Goal: Task Accomplishment & Management: Complete application form

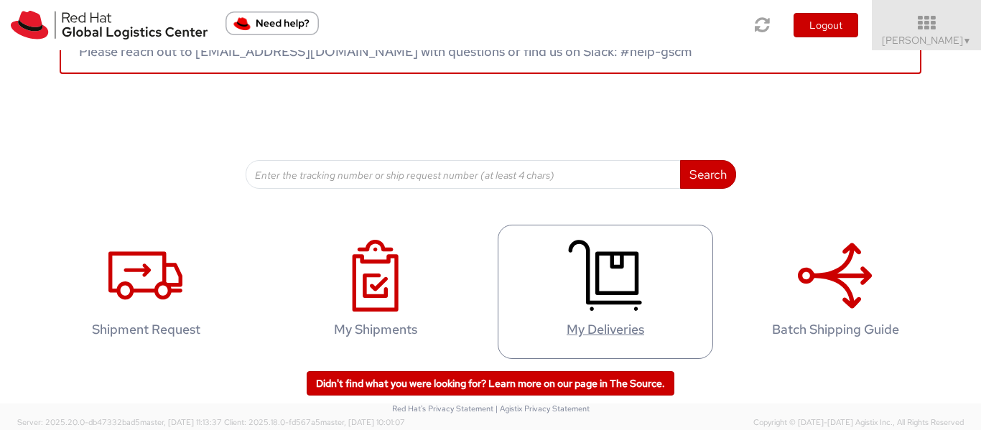
scroll to position [117, 0]
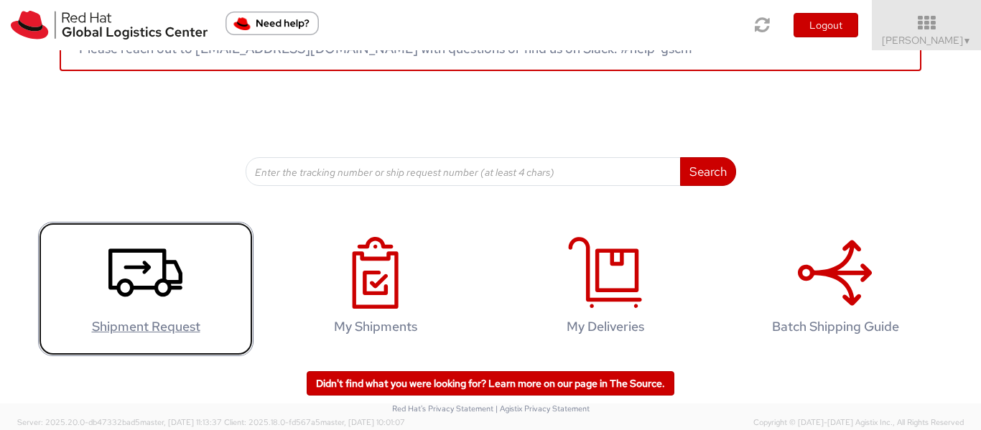
click at [129, 256] on icon at bounding box center [145, 273] width 74 height 72
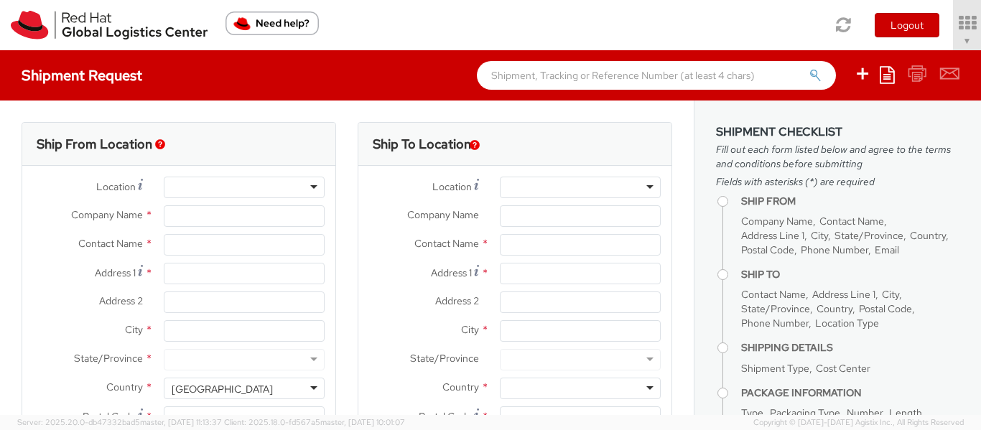
click at [202, 177] on div at bounding box center [244, 188] width 161 height 22
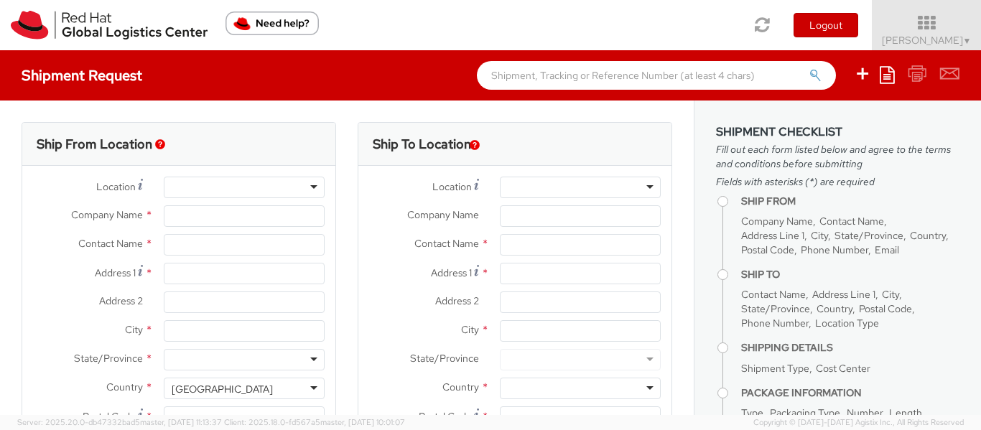
select select
click at [312, 188] on div at bounding box center [244, 188] width 161 height 22
select select "763"
click at [582, 174] on div "Location * Company Name * Contact Name * Address 1 * Address 2 * City * State/P…" at bounding box center [514, 349] width 313 height 366
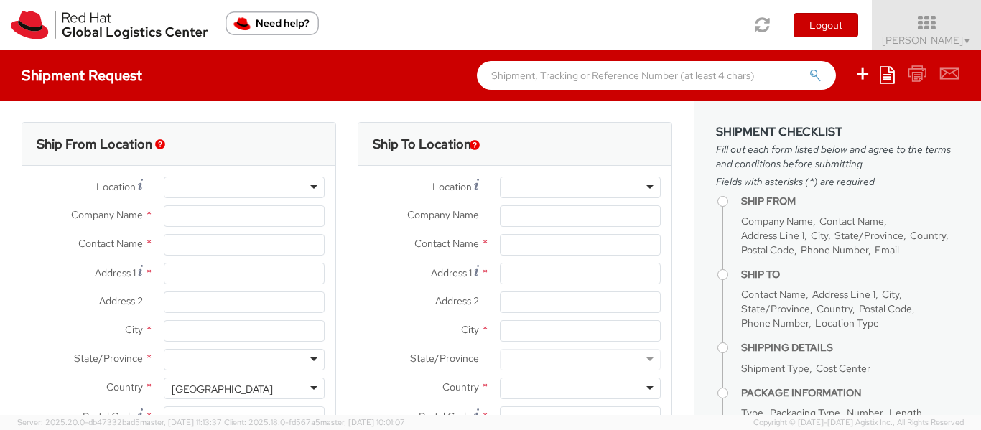
click at [275, 183] on div at bounding box center [244, 188] width 161 height 22
click at [306, 185] on div at bounding box center [244, 188] width 161 height 22
click at [307, 190] on div at bounding box center [244, 188] width 161 height 22
click at [273, 218] on input "Company Name *" at bounding box center [244, 216] width 161 height 22
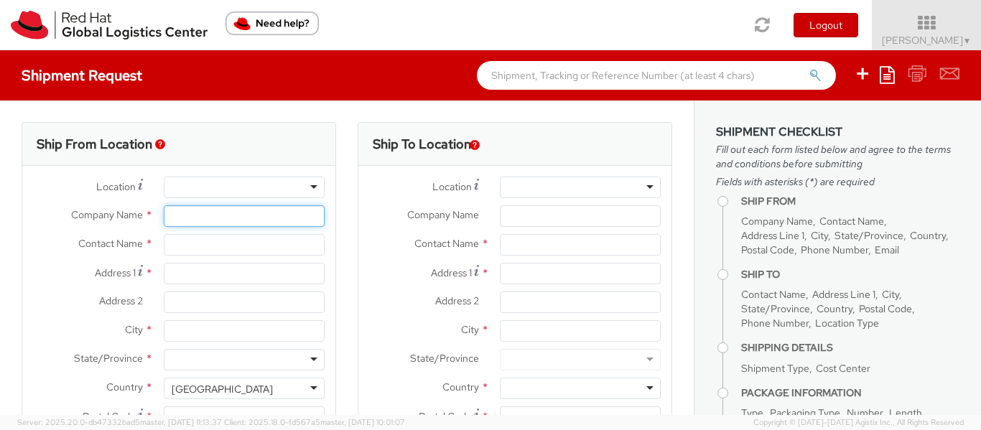
type input "Red Hat India Private Limited"
type input "[PERSON_NAME]"
type input "A-201, Supreme Business Park"
type input "[GEOGRAPHIC_DATA]"
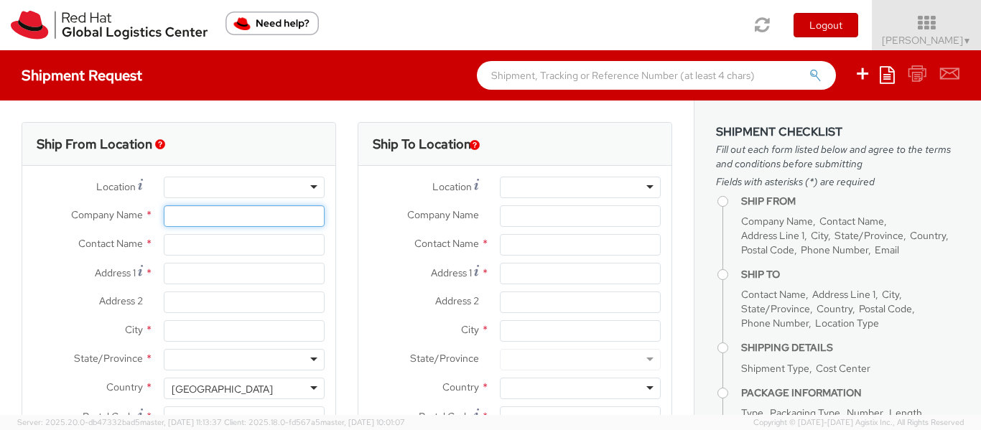
type input "400076"
type input "912261147569"
type input "[EMAIL_ADDRESS][DOMAIN_NAME]"
select select "CM"
select select "KGS"
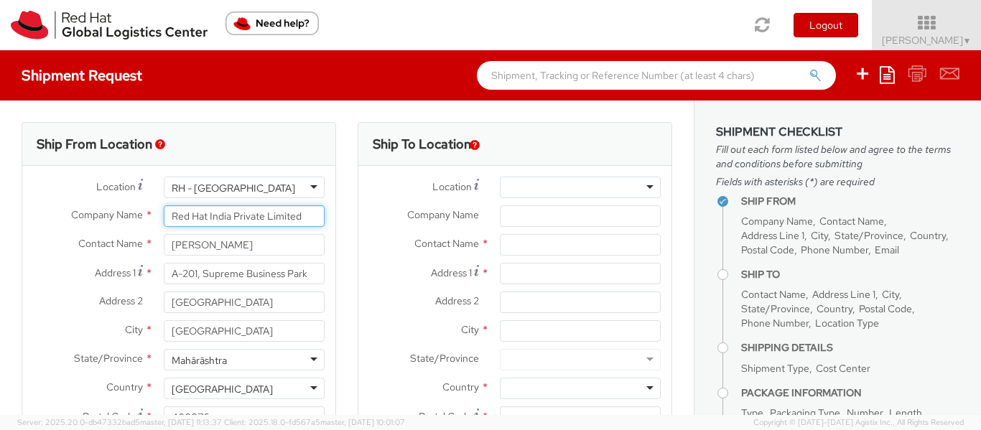
click at [273, 218] on input "Red Hat India Private Limited" at bounding box center [244, 216] width 161 height 22
click at [530, 195] on div at bounding box center [580, 188] width 161 height 22
click at [444, 223] on label "Company Name *" at bounding box center [423, 214] width 131 height 19
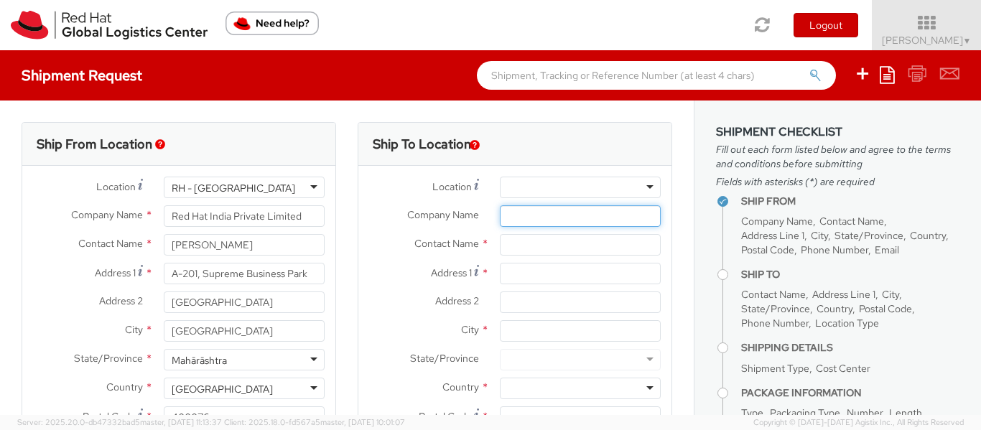
click at [500, 223] on input "Company Name *" at bounding box center [580, 216] width 161 height 22
type input "Ra"
drag, startPoint x: 523, startPoint y: 216, endPoint x: 408, endPoint y: 207, distance: 115.9
click at [408, 207] on div "Company Name * Ra" at bounding box center [514, 216] width 313 height 22
paste input "R-CAT (Rajasthan Centre of Advanced Technologies)"
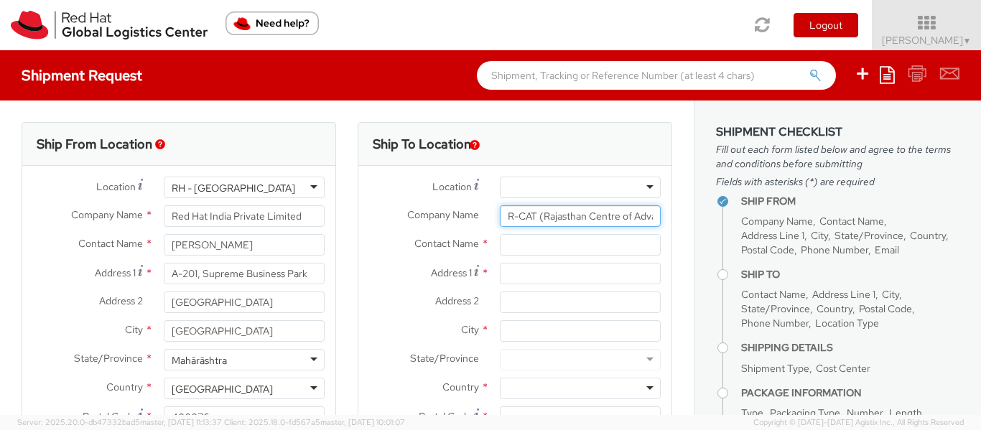
scroll to position [0, 95]
type input "R-CAT (Rajasthan Centre of Advanced Technologies)"
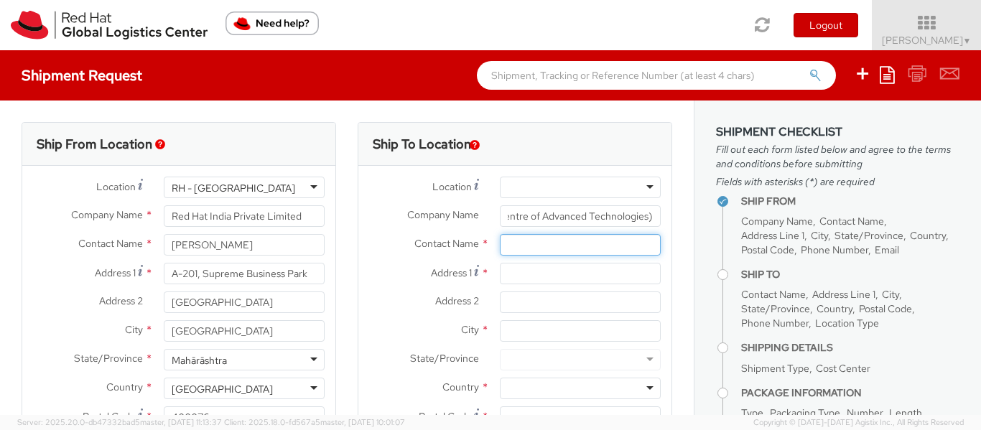
scroll to position [0, 0]
paste input "[PERSON_NAME]"
click at [541, 274] on div "searching..." at bounding box center [579, 272] width 159 height 22
type input "[PERSON_NAME]"
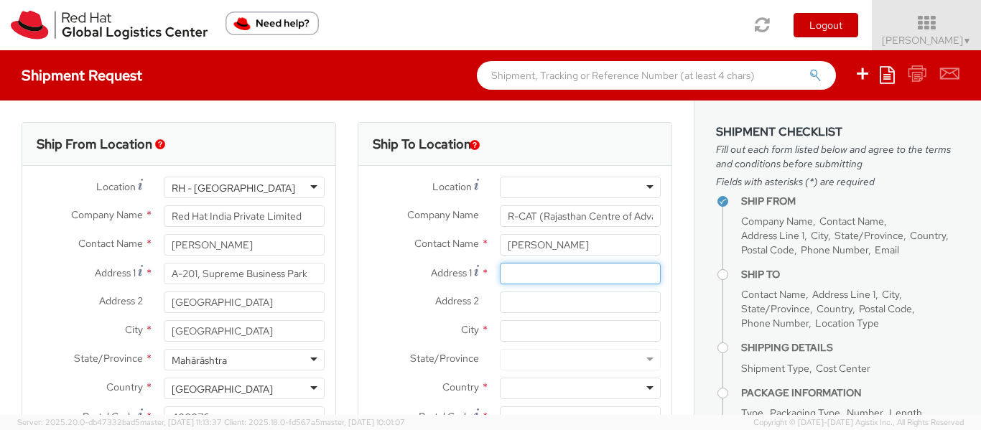
paste input "Soochna [PERSON_NAME] Near [GEOGRAPHIC_DATA]"
click at [519, 277] on input "Soochna [PERSON_NAME] Near [GEOGRAPHIC_DATA]" at bounding box center [580, 274] width 161 height 22
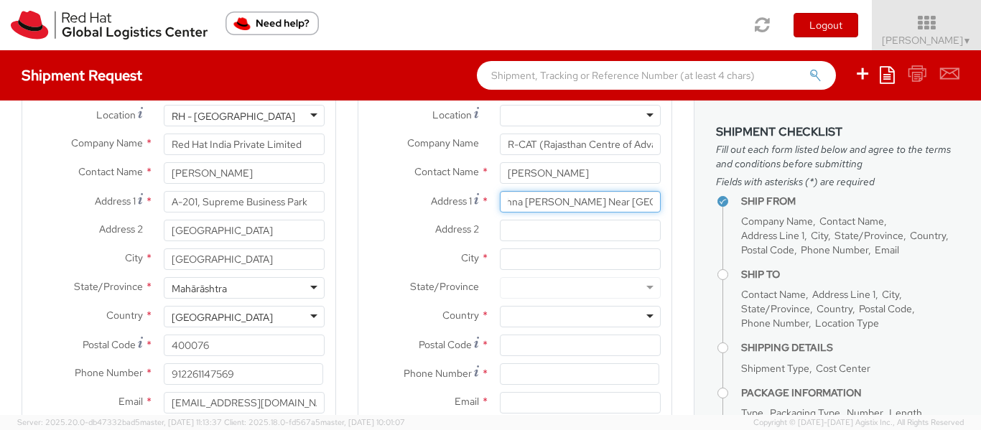
scroll to position [0, 0]
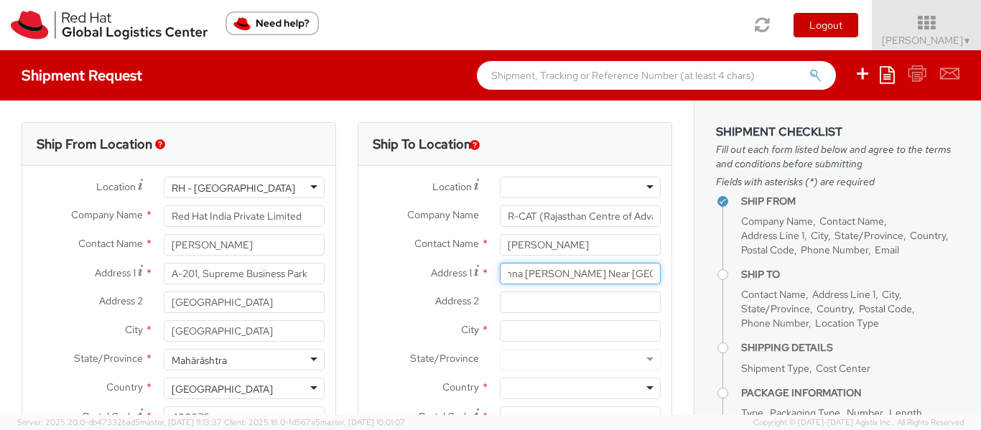
click at [533, 272] on input "Soochna [PERSON_NAME] Near [GEOGRAPHIC_DATA]" at bounding box center [580, 274] width 161 height 22
type input "Soochna [PERSON_NAME] Near [GEOGRAPHIC_DATA]"
click at [546, 311] on input "Address 2 *" at bounding box center [580, 302] width 161 height 22
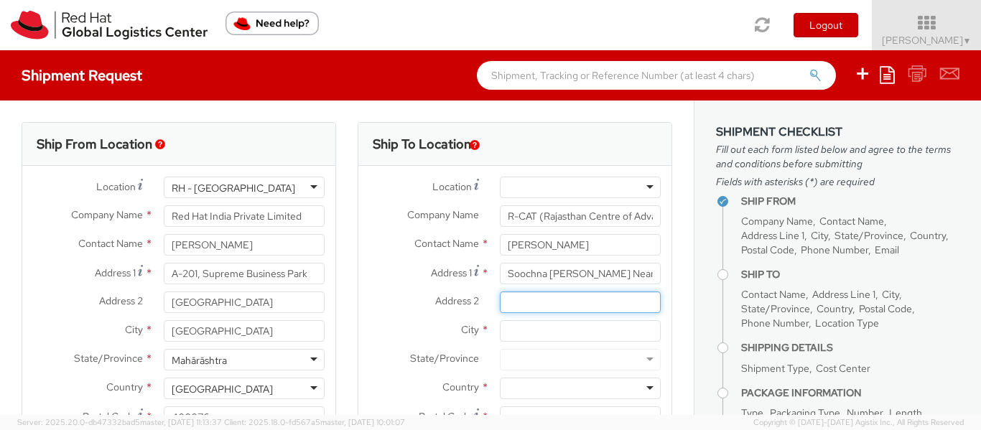
paste input "Opposite SMS Hospital"
paste input "[GEOGRAPHIC_DATA]"
type input "Opposite [GEOGRAPHIC_DATA], [GEOGRAPHIC_DATA]"
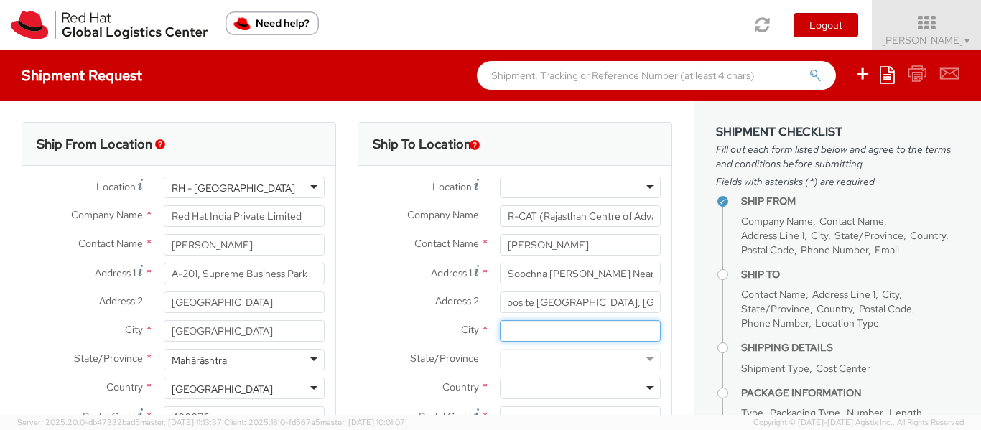
scroll to position [0, 0]
type input "Jaipur"
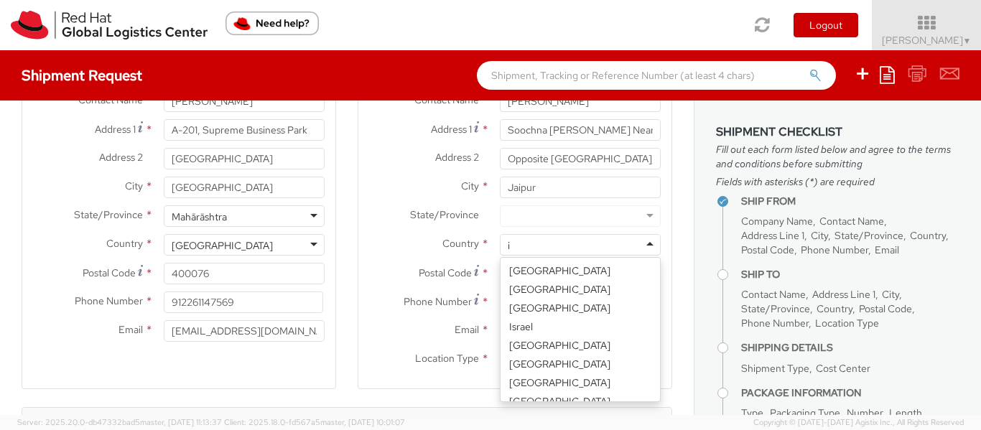
scroll to position [1636, 0]
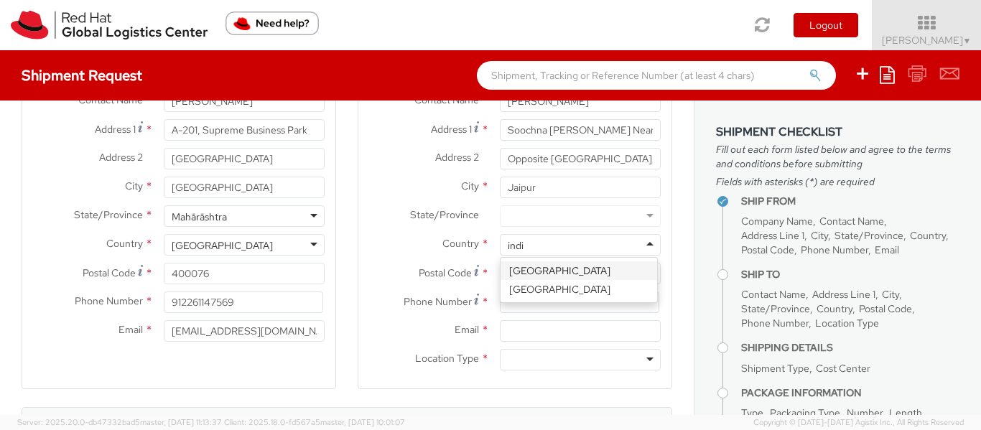
type input "india"
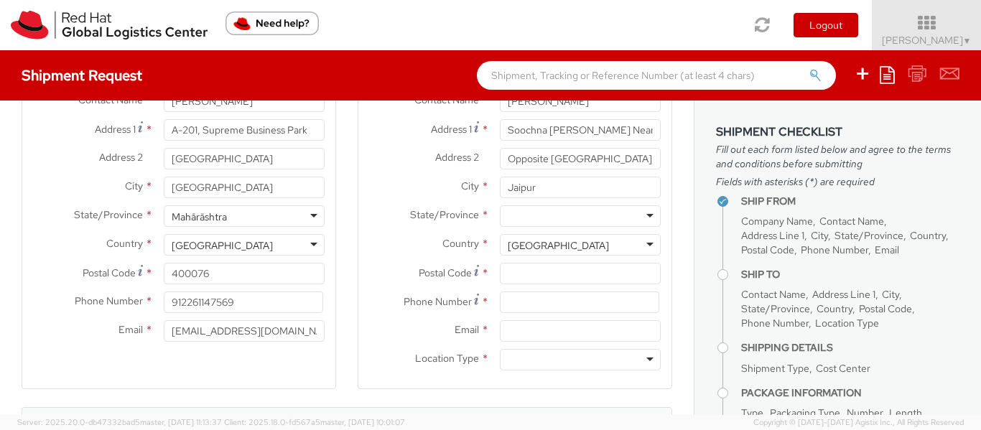
click at [572, 212] on div at bounding box center [580, 216] width 161 height 22
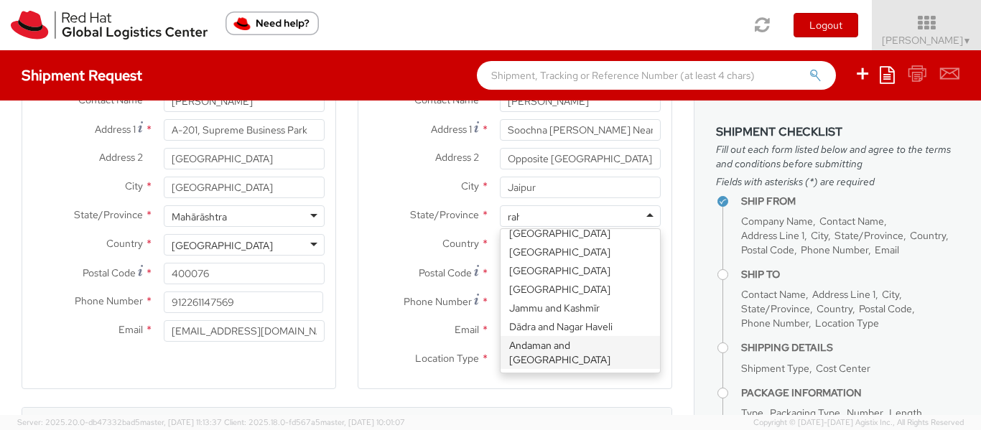
scroll to position [4, 0]
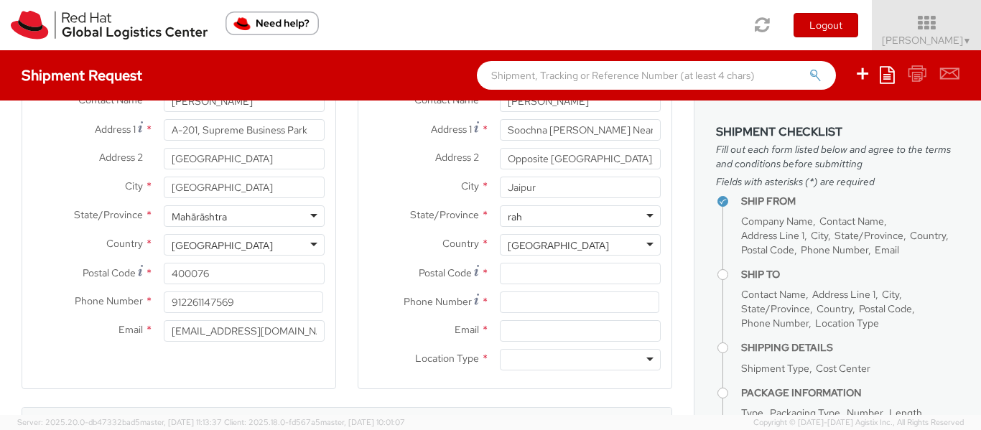
type input "ra"
click at [559, 270] on input "Postal Code *" at bounding box center [580, 274] width 161 height 22
paste input "302001"
type input "302001"
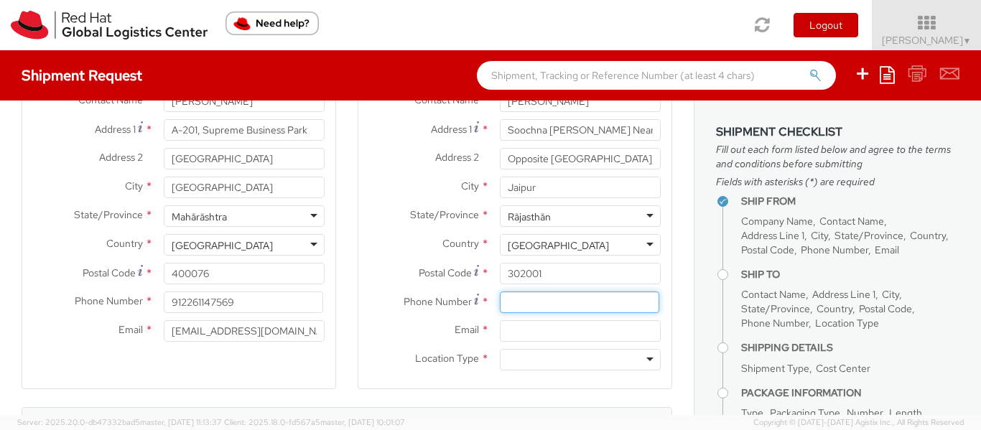
click at [538, 301] on input at bounding box center [579, 302] width 159 height 22
paste input "9783696999"
type input "9783696999"
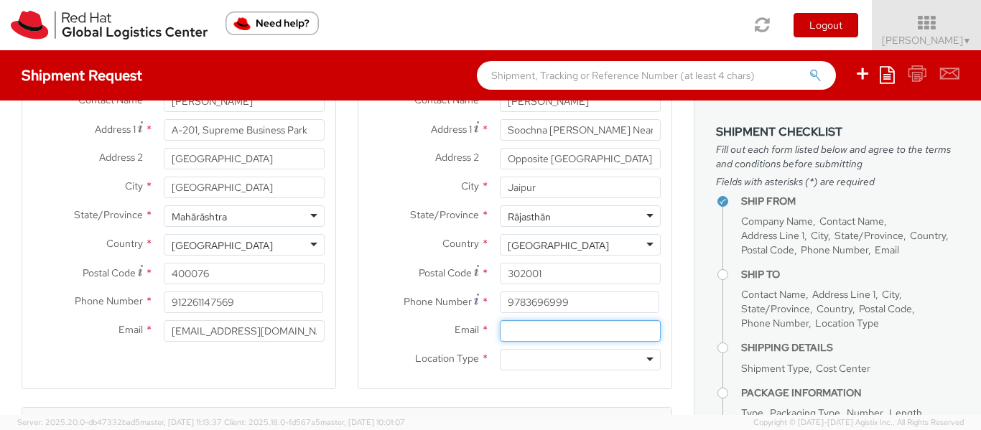
click at [594, 328] on input "Email *" at bounding box center [580, 331] width 161 height 22
paste input "[EMAIL_ADDRESS][DOMAIN_NAME]"
type input "[EMAIL_ADDRESS][DOMAIN_NAME]"
click at [553, 357] on div at bounding box center [580, 360] width 161 height 22
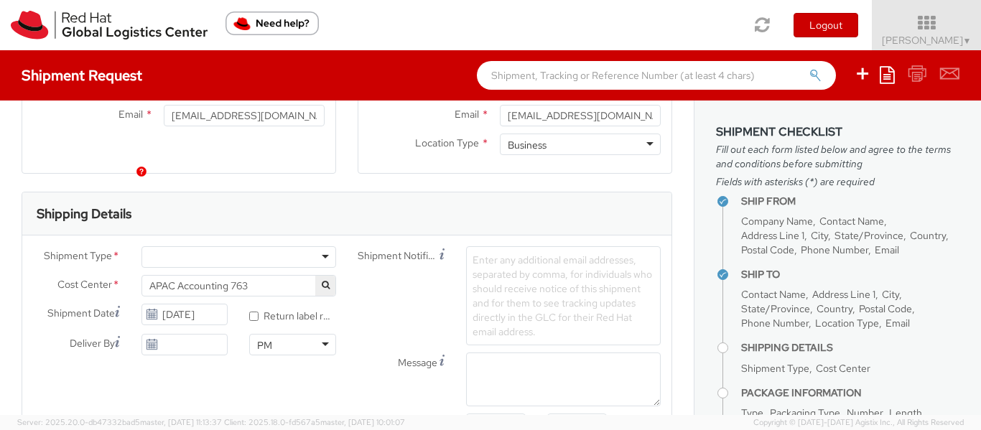
scroll to position [431, 0]
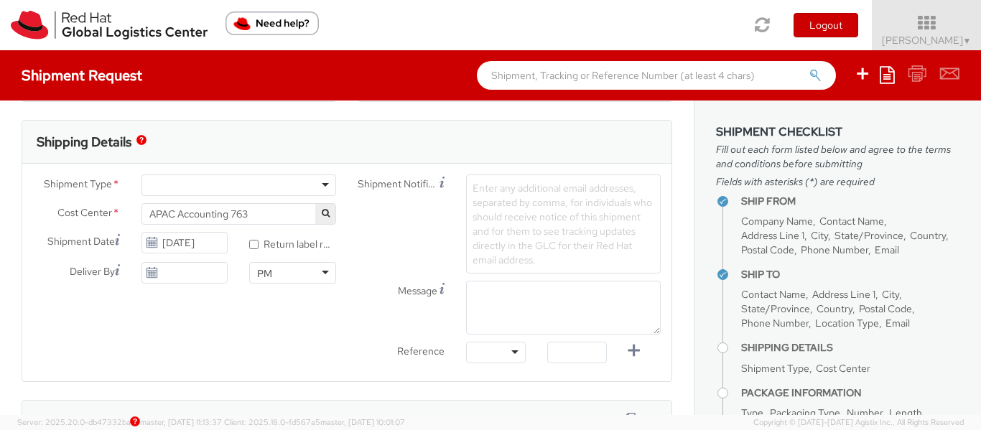
click at [314, 182] on div at bounding box center [238, 185] width 195 height 22
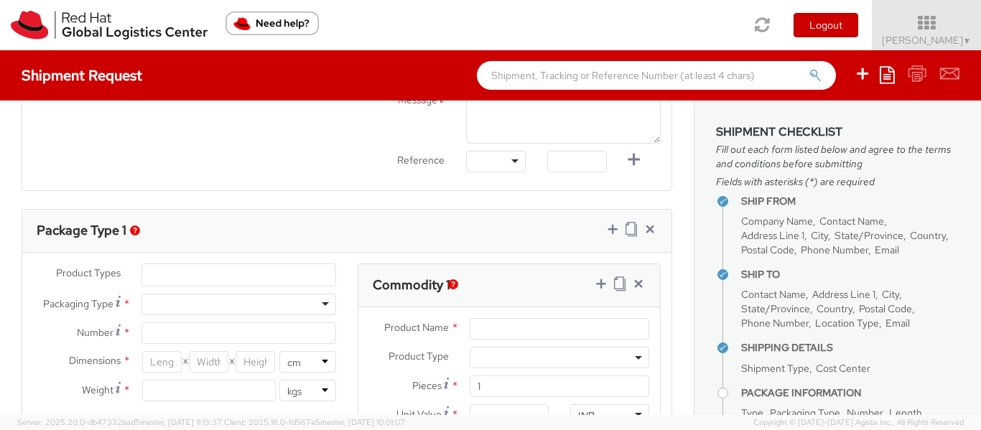
scroll to position [646, 0]
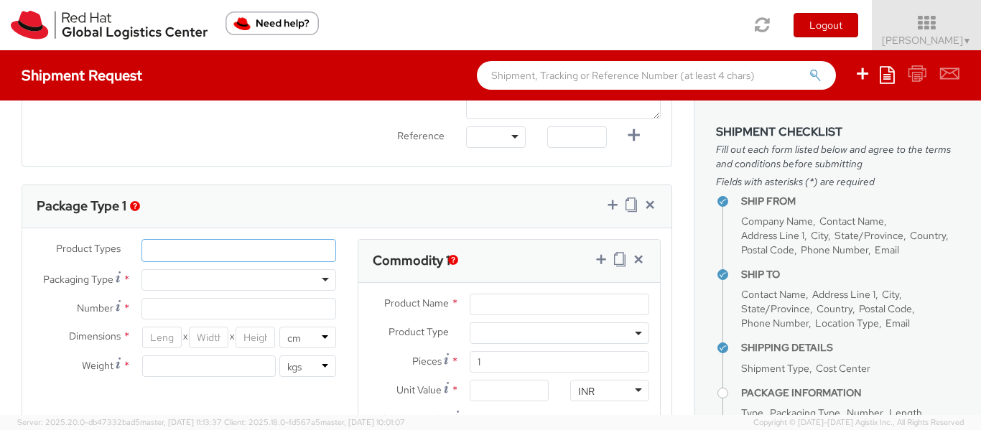
click at [301, 251] on ul at bounding box center [238, 251] width 193 height 22
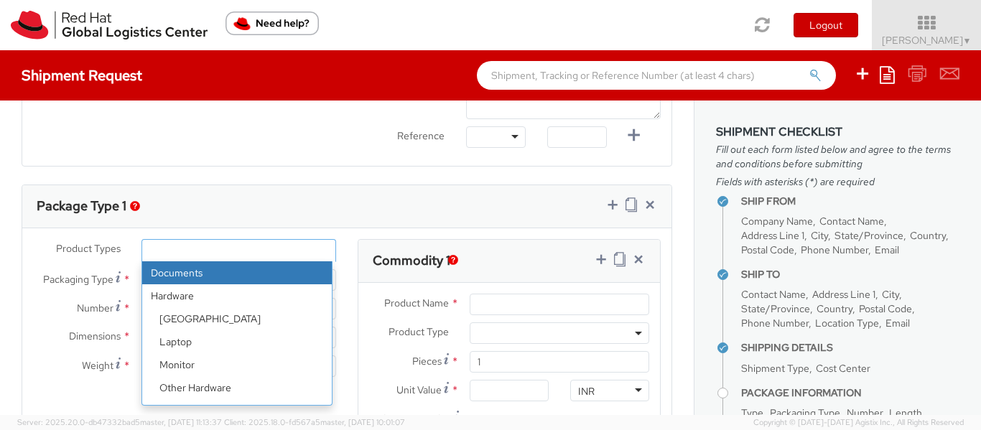
select select "DOCUMENT"
type input "Documents"
select select "DOCUMENT"
type input "1.00"
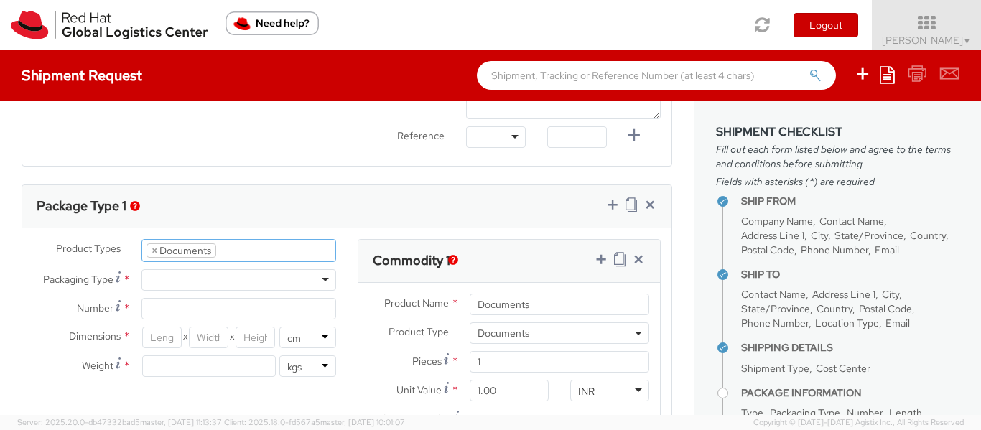
click at [289, 279] on div at bounding box center [238, 280] width 195 height 22
type input "1"
type input "24.13"
type input "31.75"
type input "0.64"
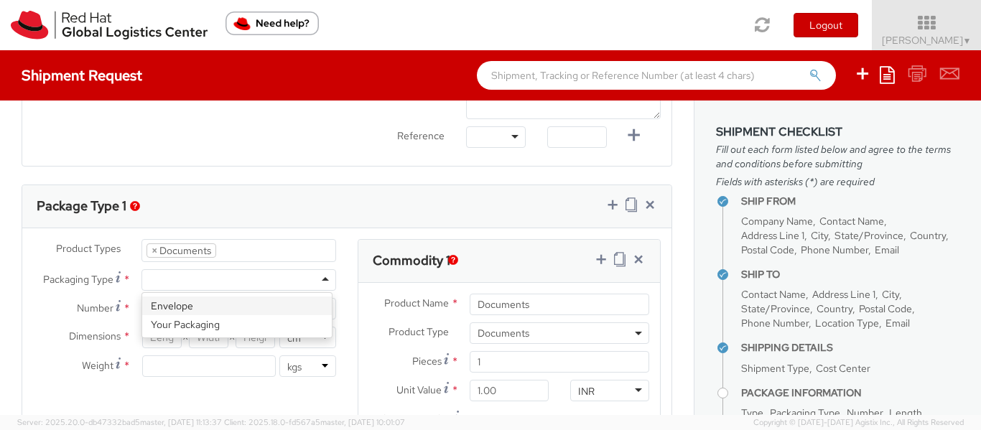
type input "0.5"
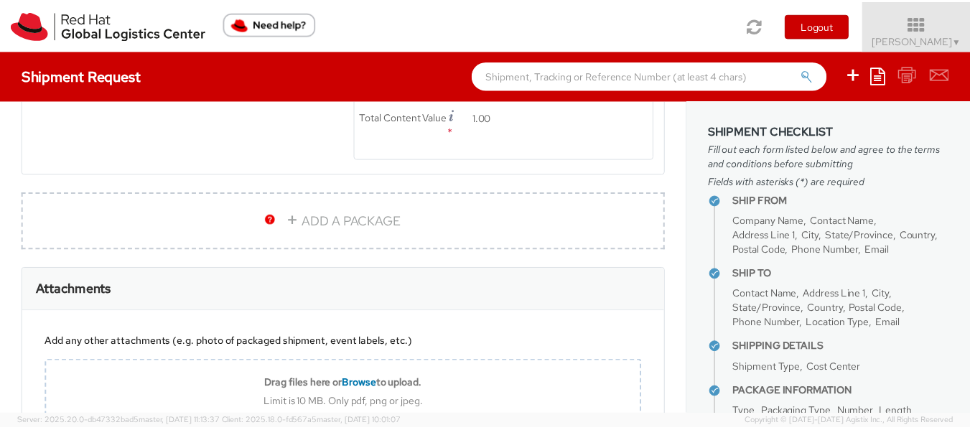
scroll to position [1058, 0]
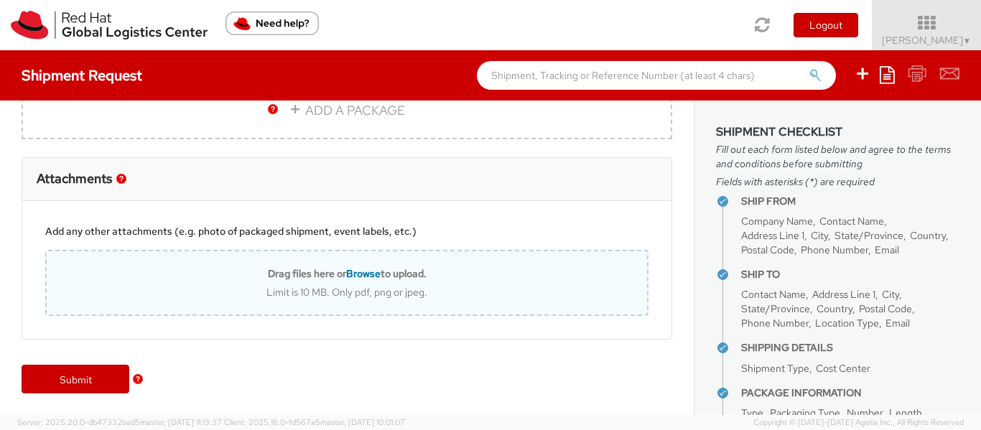
click at [206, 288] on div "Limit is 10 MB. Only pdf, png or jpeg." at bounding box center [347, 292] width 600 height 13
type input "C:\fakepath\0984_001.pdf"
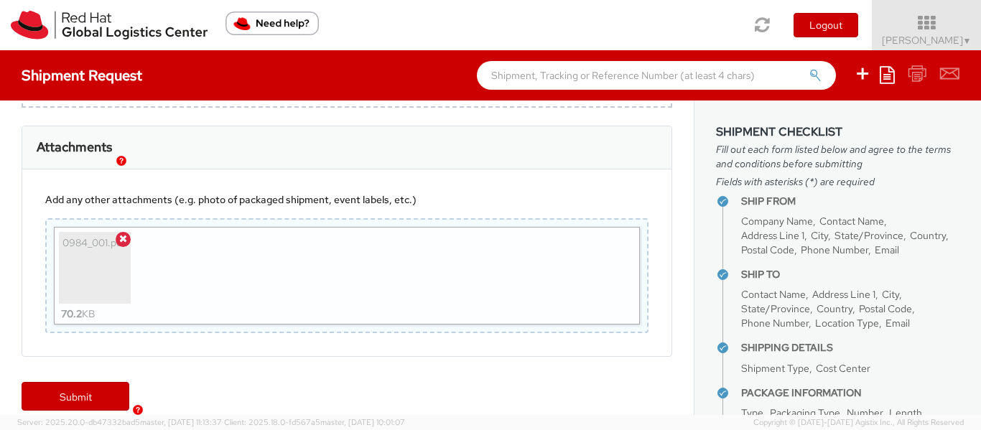
scroll to position [1107, 0]
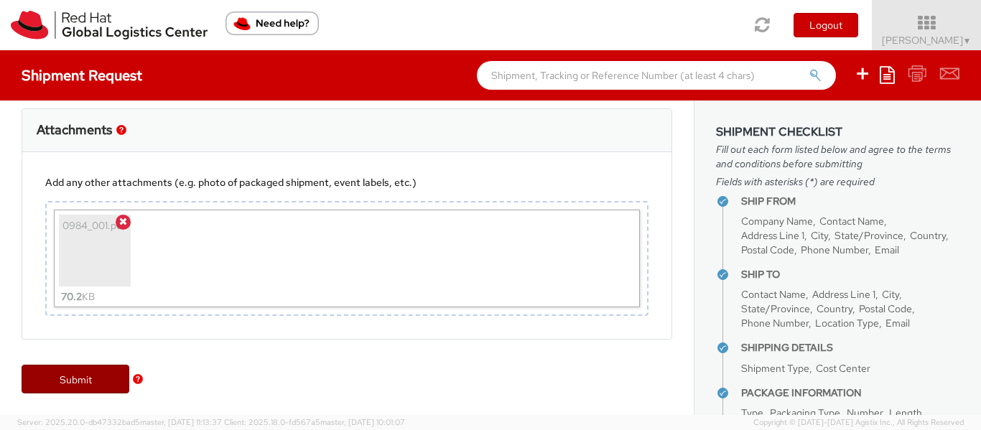
click at [74, 374] on link "Submit" at bounding box center [76, 379] width 108 height 29
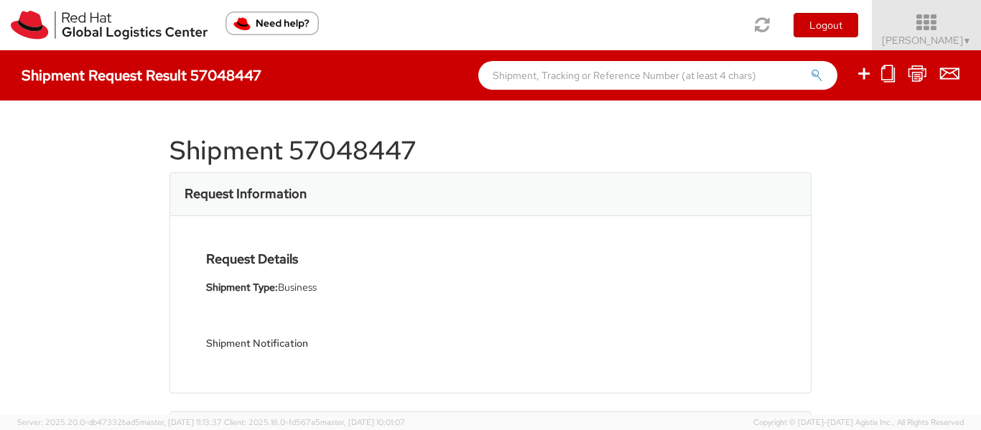
click at [911, 19] on icon at bounding box center [927, 23] width 126 height 20
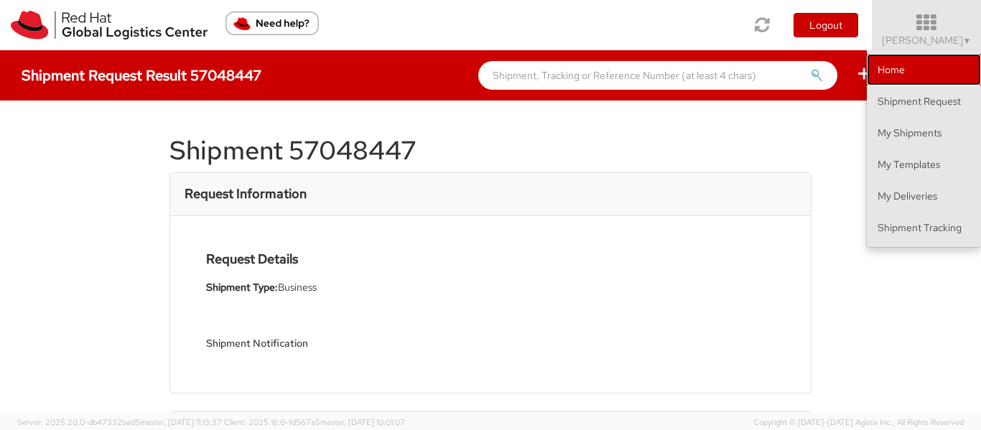
click at [904, 71] on link "Home" at bounding box center [924, 70] width 114 height 32
